Goal: Use online tool/utility: Use online tool/utility

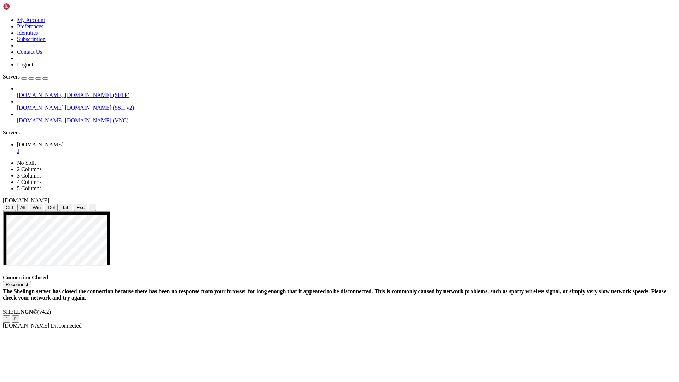
click at [31, 281] on button "Reconnect" at bounding box center [17, 284] width 28 height 7
